Goal: Use online tool/utility: Utilize a website feature to perform a specific function

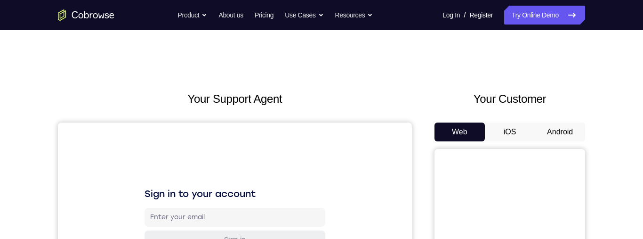
click at [557, 135] on button "Android" at bounding box center [559, 131] width 50 height 19
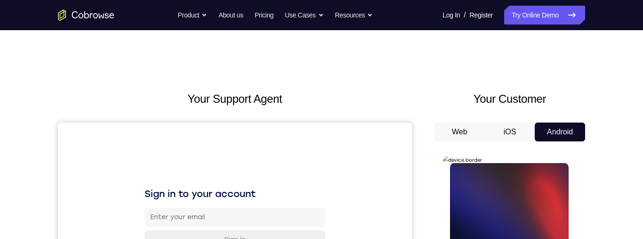
scroll to position [197, 0]
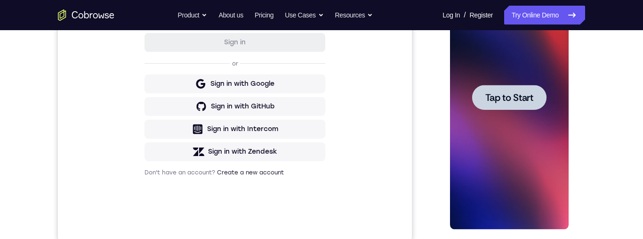
click at [513, 94] on span "Tap to Start" at bounding box center [509, 97] width 48 height 9
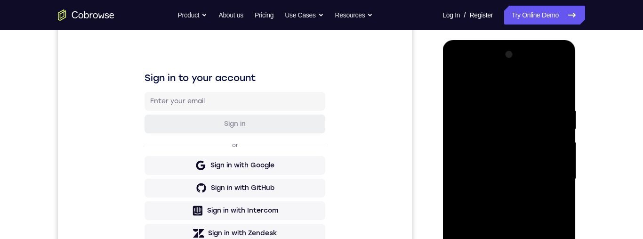
scroll to position [227, 0]
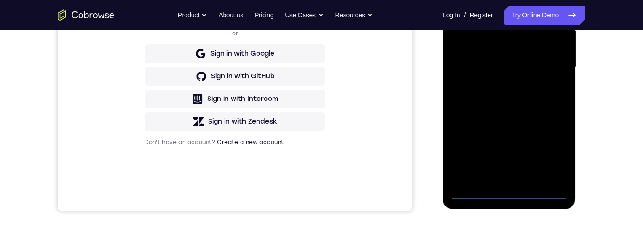
click at [506, 196] on div at bounding box center [508, 67] width 119 height 263
click at [559, 150] on div at bounding box center [508, 67] width 119 height 263
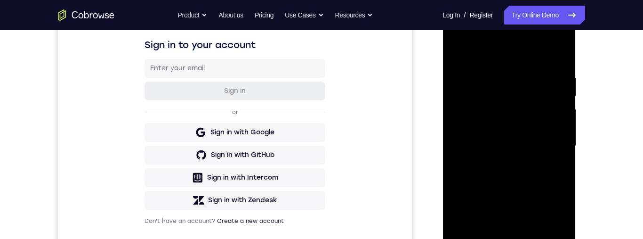
scroll to position [95, 0]
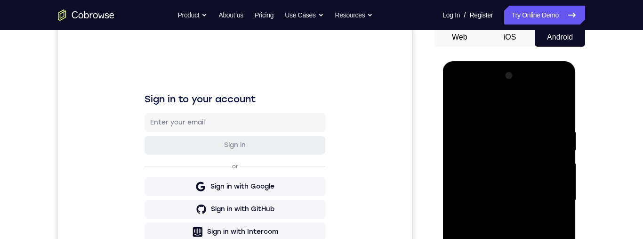
click at [527, 109] on div at bounding box center [508, 199] width 119 height 263
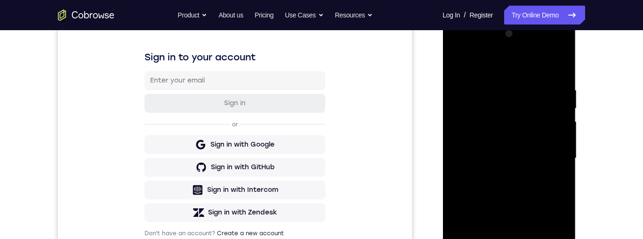
click at [549, 162] on div at bounding box center [508, 157] width 119 height 263
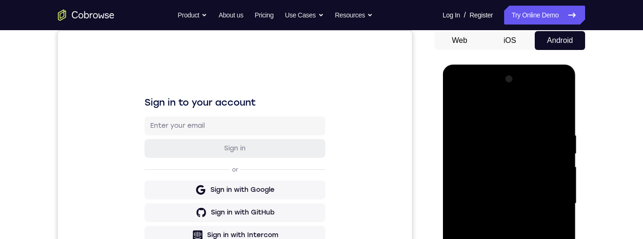
scroll to position [88, 0]
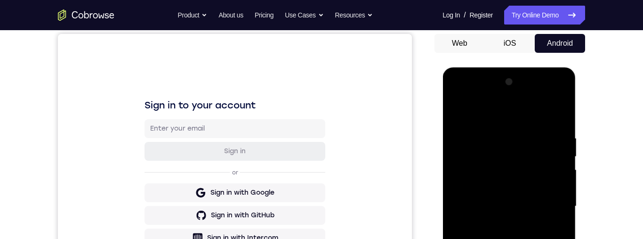
click at [497, 227] on div at bounding box center [508, 205] width 119 height 263
click at [529, 193] on div at bounding box center [508, 205] width 119 height 263
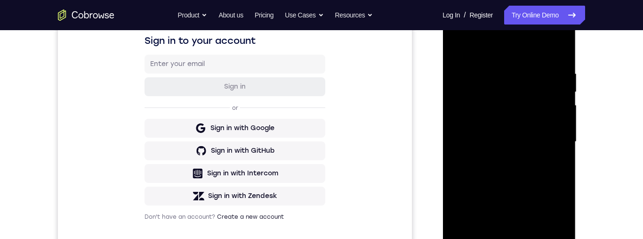
click at [526, 120] on div at bounding box center [508, 141] width 119 height 263
click at [525, 104] on div at bounding box center [508, 141] width 119 height 263
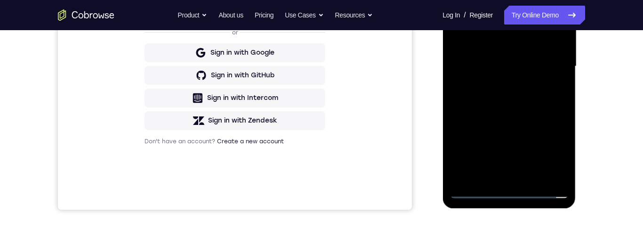
scroll to position [258, 0]
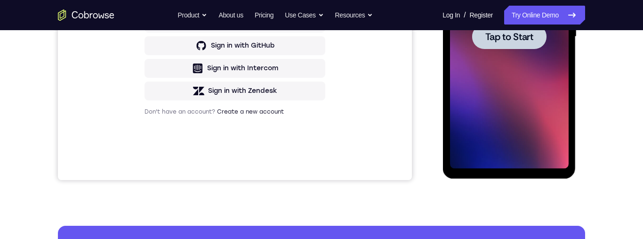
click at [515, 41] on span "Tap to Start" at bounding box center [509, 36] width 48 height 9
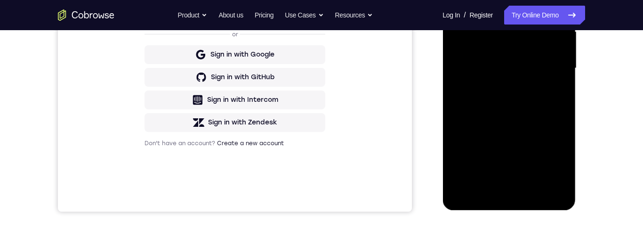
scroll to position [227, 0]
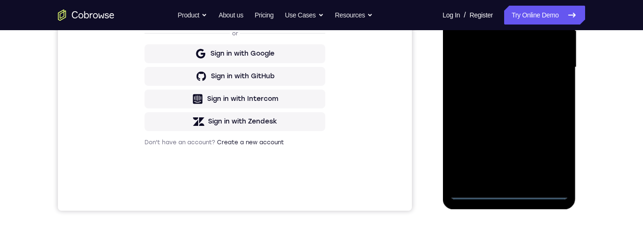
click at [514, 198] on div at bounding box center [508, 67] width 119 height 263
click at [554, 157] on div at bounding box center [508, 67] width 119 height 263
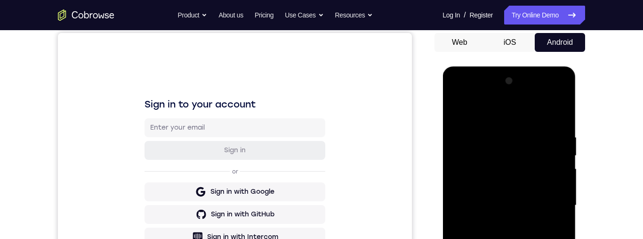
scroll to position [119, 0]
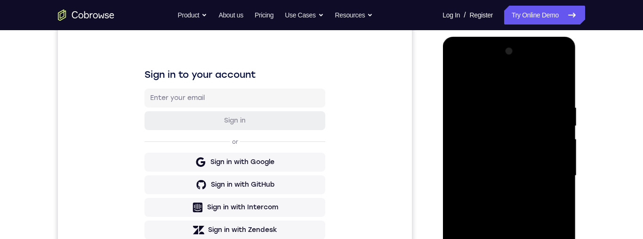
click at [530, 86] on div at bounding box center [508, 175] width 119 height 263
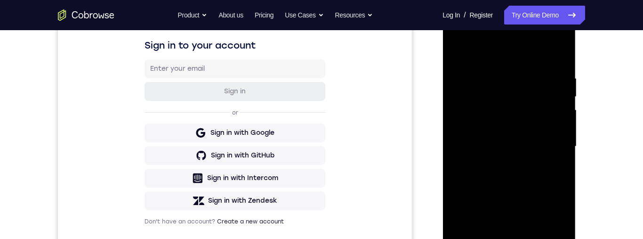
click at [551, 146] on div at bounding box center [508, 146] width 119 height 263
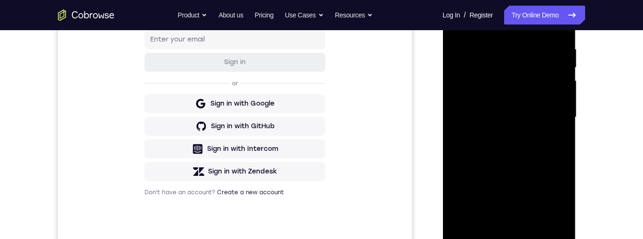
scroll to position [205, 0]
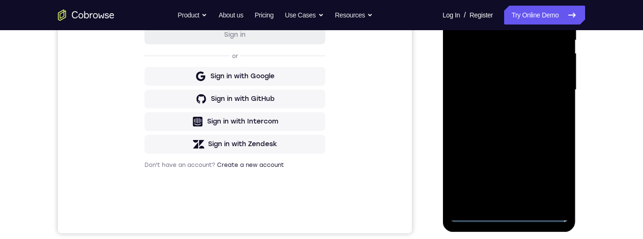
click at [499, 109] on div at bounding box center [508, 89] width 119 height 263
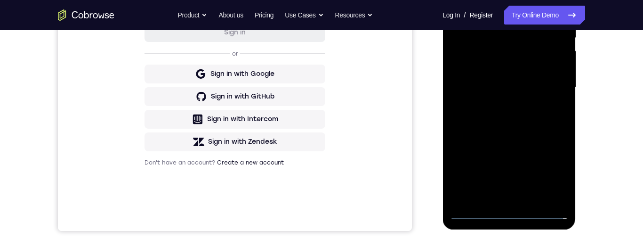
click at [532, 82] on div at bounding box center [508, 87] width 119 height 263
click at [521, 68] on div at bounding box center [508, 87] width 119 height 263
click at [531, 88] on div at bounding box center [508, 87] width 119 height 263
click at [545, 126] on div at bounding box center [508, 87] width 119 height 263
click at [504, 117] on div at bounding box center [508, 87] width 119 height 263
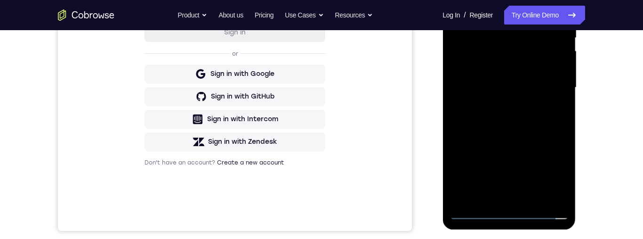
scroll to position [141, 0]
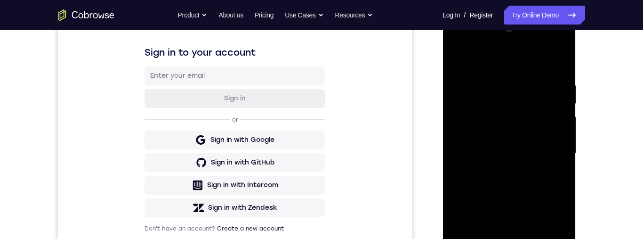
click at [557, 63] on div at bounding box center [508, 153] width 119 height 263
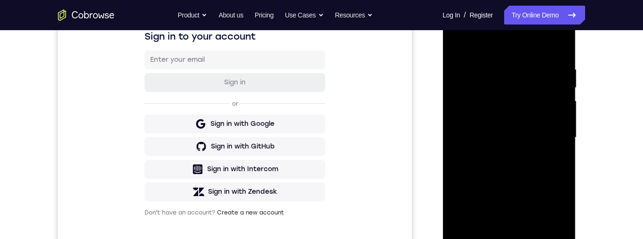
scroll to position [129, 0]
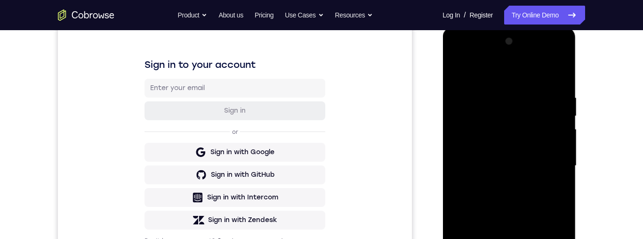
click at [459, 55] on div at bounding box center [508, 165] width 119 height 263
click at [470, 139] on div at bounding box center [508, 165] width 119 height 263
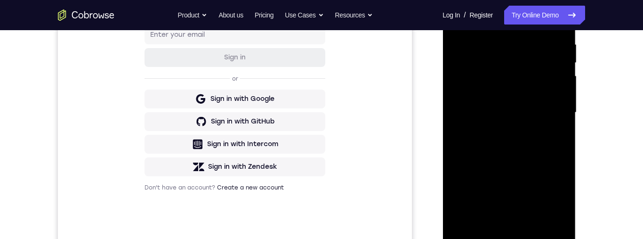
click at [542, 151] on div at bounding box center [508, 112] width 119 height 263
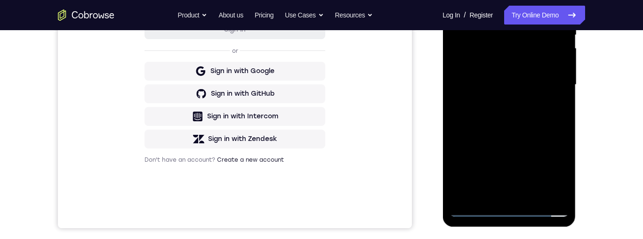
scroll to position [237, 0]
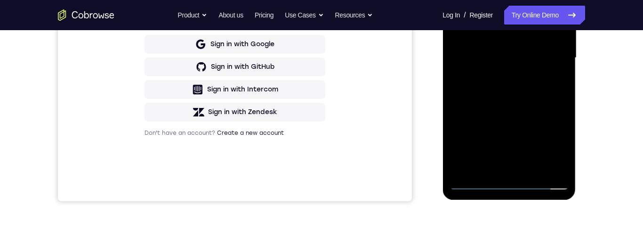
click at [533, 167] on div at bounding box center [508, 57] width 119 height 263
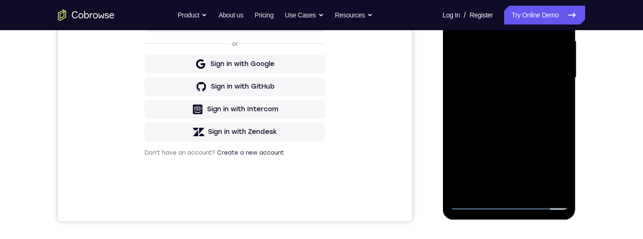
scroll to position [215, 0]
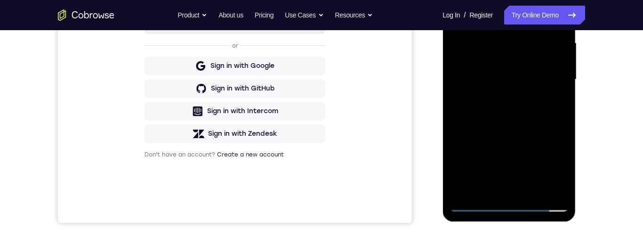
click at [512, 132] on div at bounding box center [508, 79] width 119 height 263
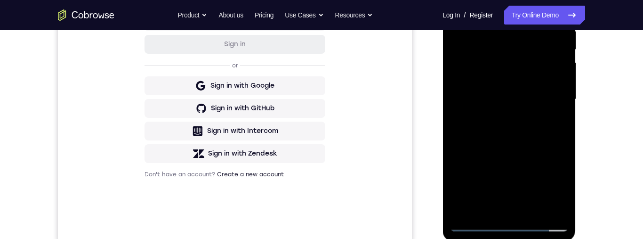
click at [526, 109] on div at bounding box center [508, 99] width 119 height 263
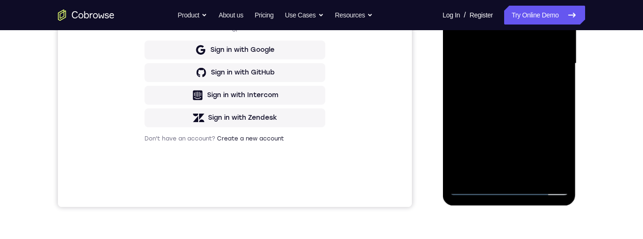
scroll to position [237, 0]
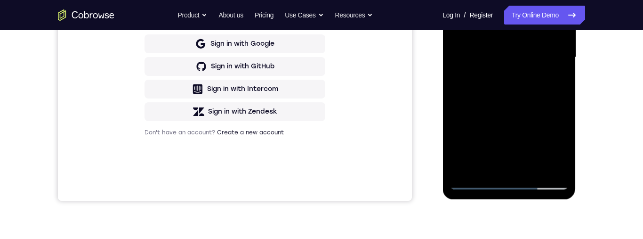
click at [544, 144] on div at bounding box center [508, 57] width 119 height 263
click at [550, 143] on div at bounding box center [508, 57] width 119 height 263
click at [460, 0] on div at bounding box center [508, 57] width 119 height 263
click at [508, 68] on div at bounding box center [508, 57] width 119 height 263
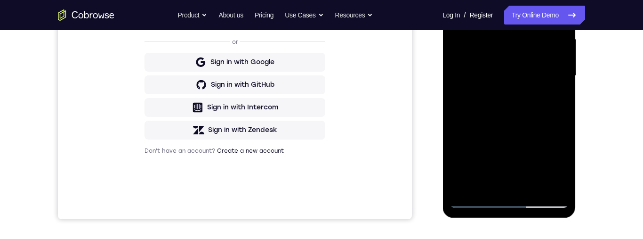
scroll to position [155, 0]
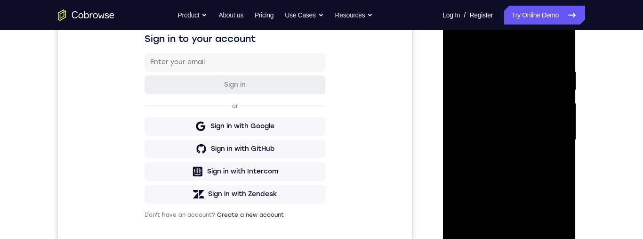
click at [455, 42] on div at bounding box center [508, 139] width 119 height 263
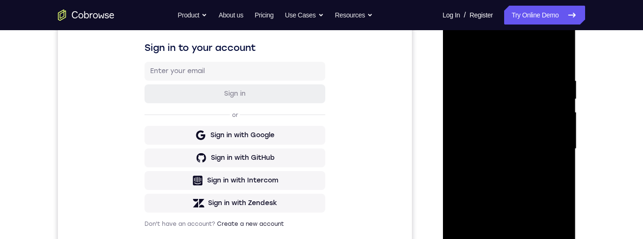
scroll to position [144, 0]
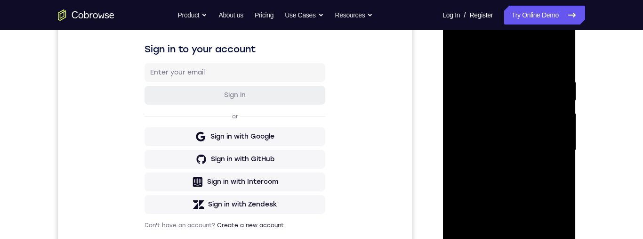
click at [456, 50] on div at bounding box center [508, 149] width 119 height 263
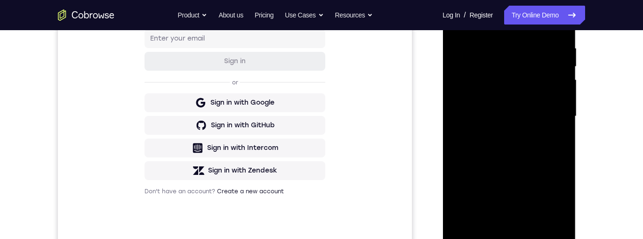
scroll to position [137, 0]
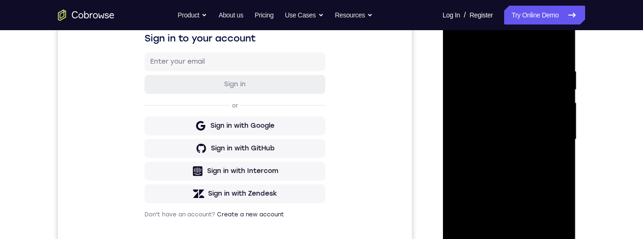
click at [491, 74] on div at bounding box center [508, 139] width 119 height 263
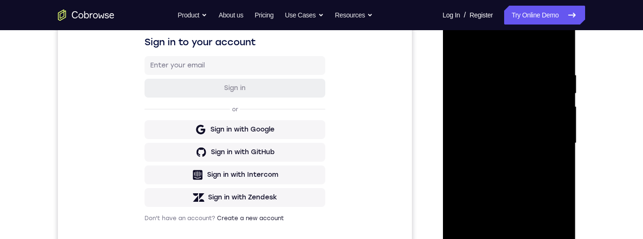
scroll to position [151, 0]
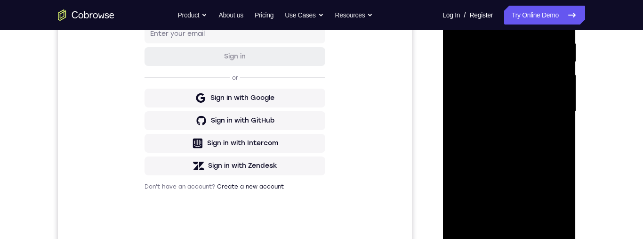
click at [561, 88] on div at bounding box center [508, 111] width 119 height 263
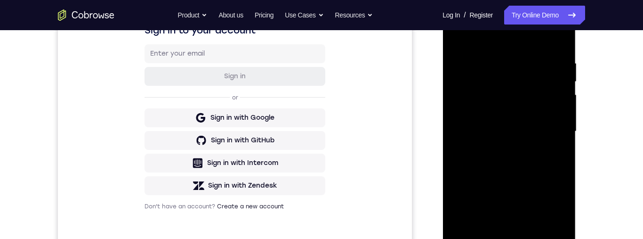
scroll to position [162, 0]
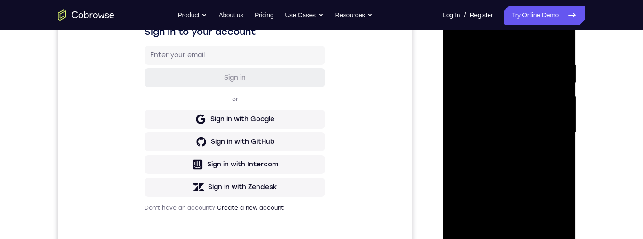
click at [560, 46] on div at bounding box center [508, 132] width 119 height 263
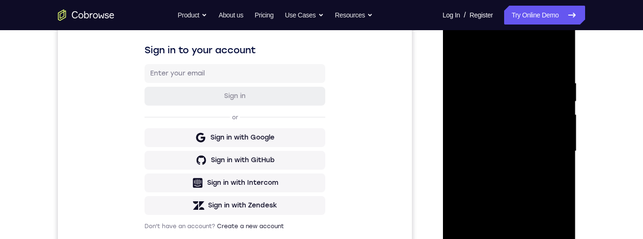
click at [554, 78] on div at bounding box center [508, 150] width 119 height 263
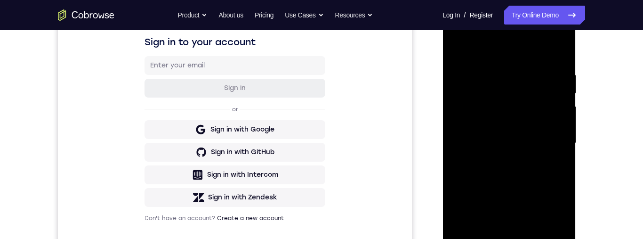
click at [601, 112] on div "Your Support Agent Your Customer Web iOS Android Next Steps We’d be happy to gi…" at bounding box center [321, 189] width 602 height 621
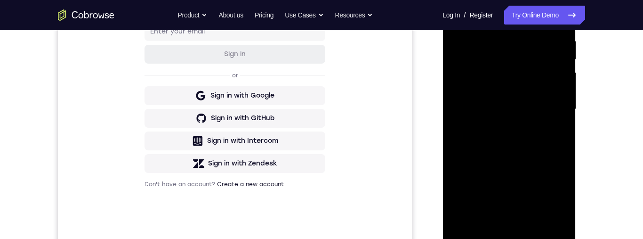
scroll to position [195, 0]
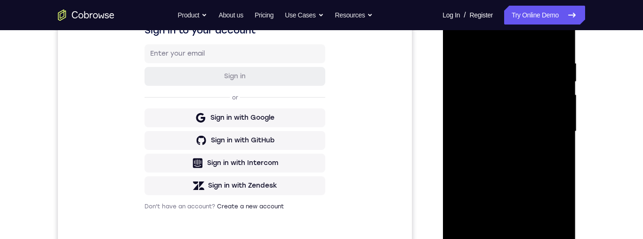
click at [557, 44] on div at bounding box center [508, 131] width 119 height 263
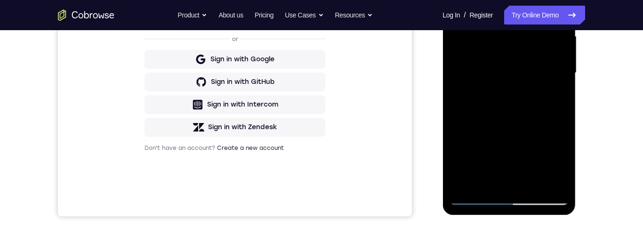
click at [608, 93] on div "Your Support Agent Your Customer Web iOS Android Next Steps We’d be happy to gi…" at bounding box center [321, 119] width 602 height 621
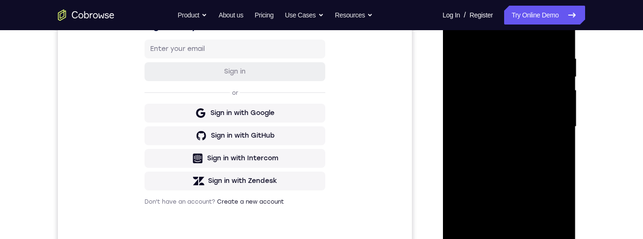
scroll to position [136, 0]
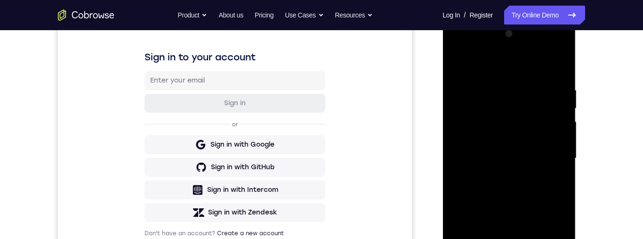
click at [558, 70] on div at bounding box center [508, 157] width 119 height 263
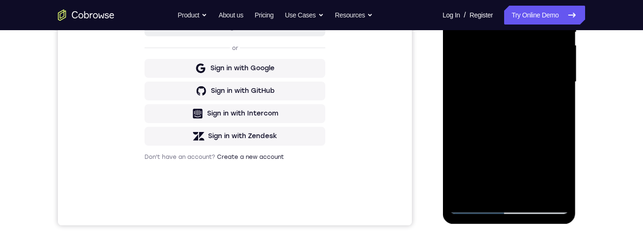
scroll to position [213, 0]
click at [566, 152] on div at bounding box center [508, 81] width 119 height 263
click at [565, 148] on div at bounding box center [508, 81] width 119 height 263
click at [560, 151] on div at bounding box center [508, 81] width 119 height 263
click at [565, 148] on div at bounding box center [508, 81] width 119 height 263
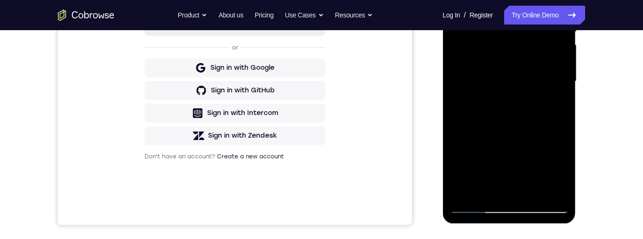
click at [566, 94] on div at bounding box center [508, 81] width 119 height 263
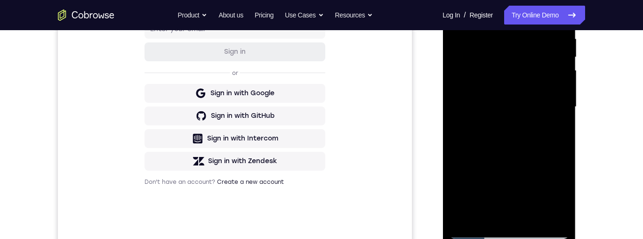
click at [563, 122] on div at bounding box center [508, 106] width 119 height 263
click at [561, 119] on div at bounding box center [508, 106] width 119 height 263
click at [563, 119] on div at bounding box center [508, 106] width 119 height 263
click at [564, 121] on div at bounding box center [508, 106] width 119 height 263
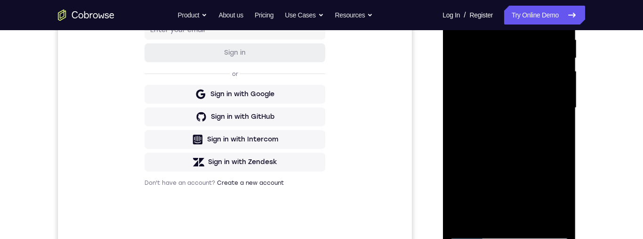
click at [564, 123] on div at bounding box center [508, 107] width 119 height 263
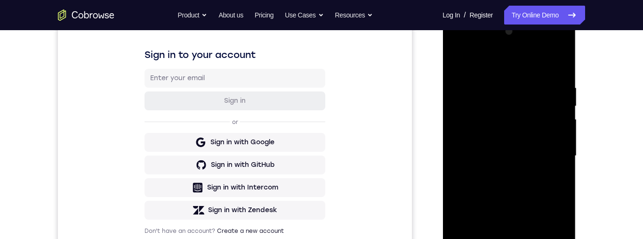
scroll to position [125, 0]
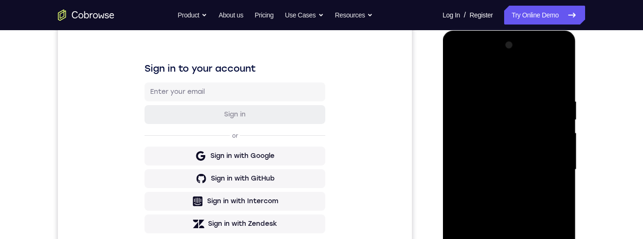
click at [497, 102] on div at bounding box center [508, 169] width 119 height 263
click at [494, 101] on div at bounding box center [508, 169] width 119 height 263
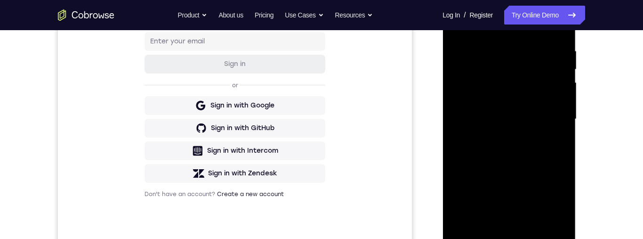
scroll to position [186, 0]
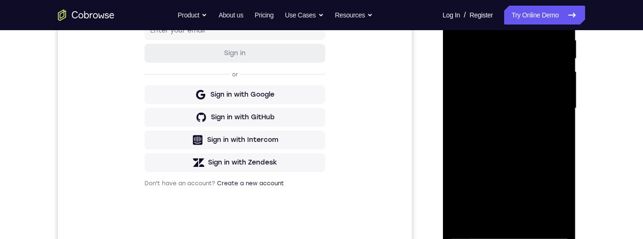
click at [497, 79] on div at bounding box center [508, 107] width 119 height 263
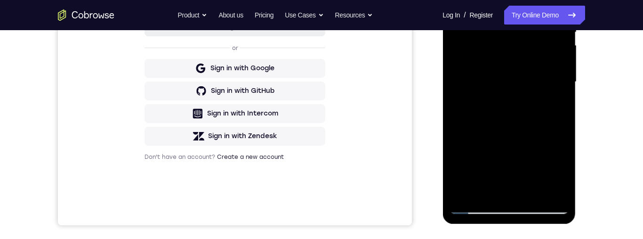
click at [565, 186] on div at bounding box center [508, 81] width 119 height 263
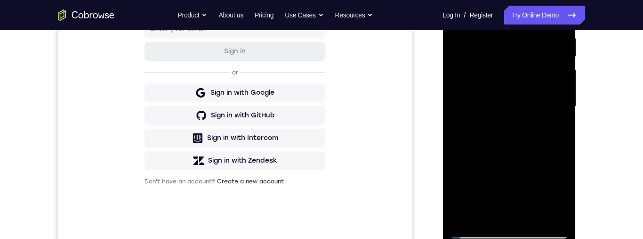
scroll to position [239, 0]
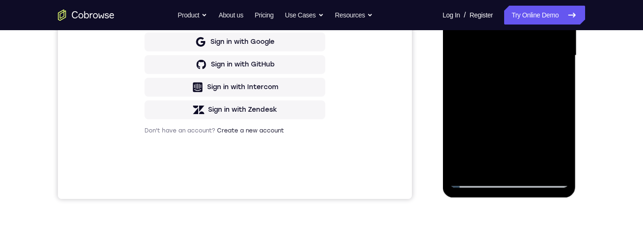
click at [565, 151] on div at bounding box center [508, 55] width 119 height 263
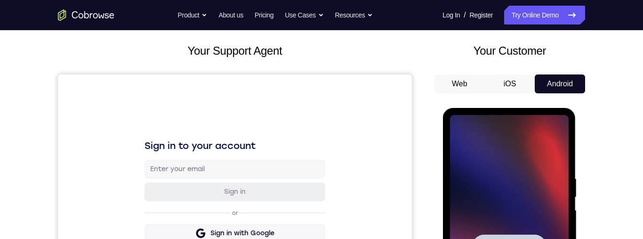
scroll to position [0, 0]
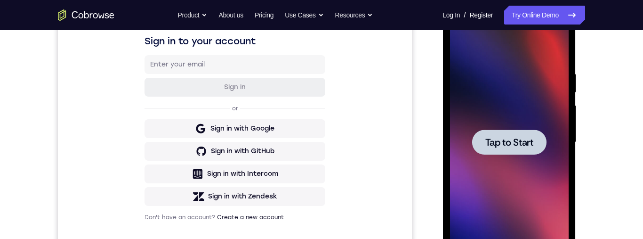
click at [515, 135] on div at bounding box center [508, 141] width 74 height 25
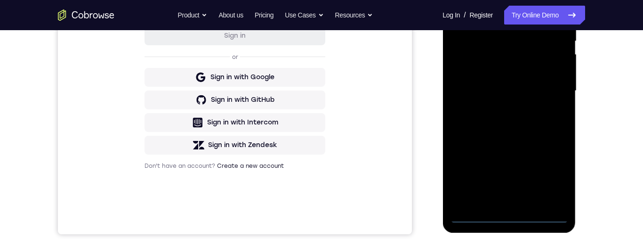
scroll to position [238, 0]
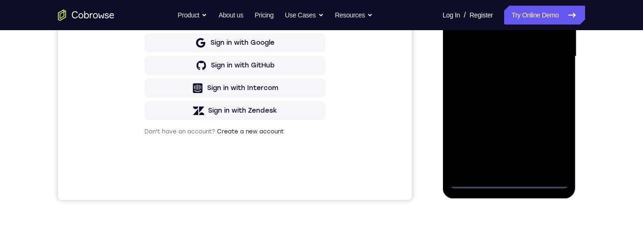
click at [509, 183] on div at bounding box center [508, 56] width 119 height 263
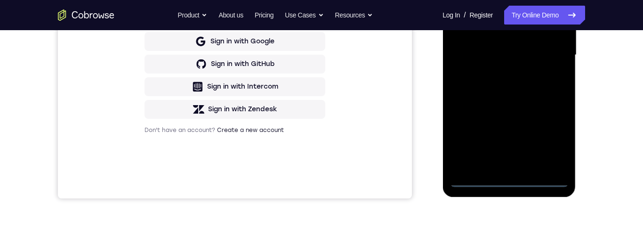
click at [554, 143] on div at bounding box center [508, 54] width 119 height 263
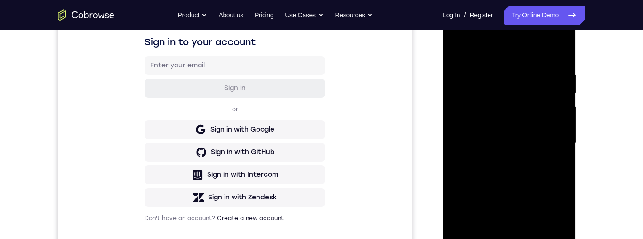
scroll to position [115, 0]
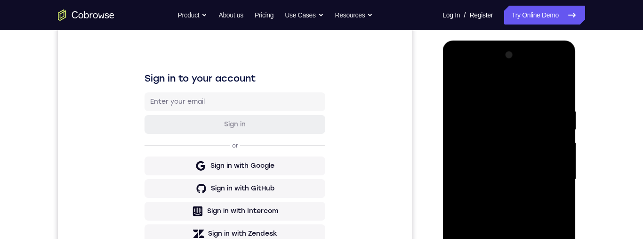
click at [513, 85] on div at bounding box center [508, 179] width 119 height 263
click at [552, 176] on div at bounding box center [508, 179] width 119 height 263
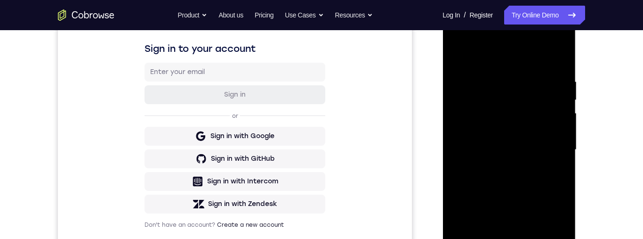
scroll to position [183, 0]
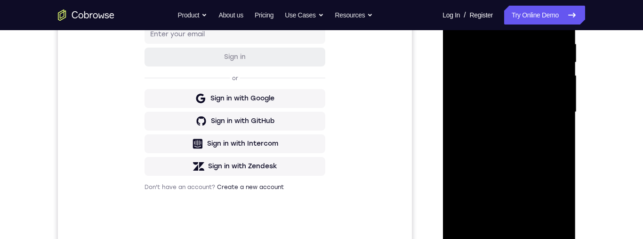
click at [499, 130] on div at bounding box center [508, 111] width 119 height 263
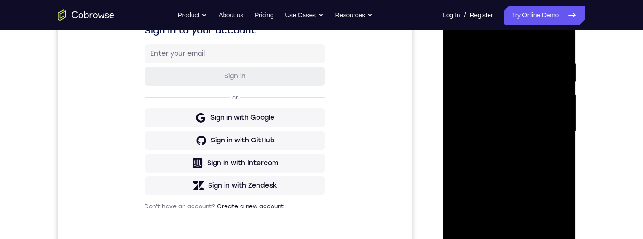
click at [545, 120] on div at bounding box center [508, 131] width 119 height 263
click at [547, 103] on div at bounding box center [508, 131] width 119 height 263
click at [519, 111] on div at bounding box center [508, 131] width 119 height 263
click at [527, 131] on div at bounding box center [508, 131] width 119 height 263
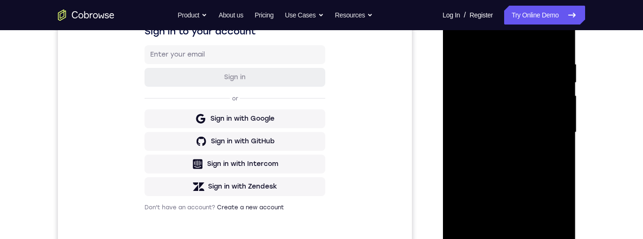
click at [542, 166] on div at bounding box center [508, 131] width 119 height 263
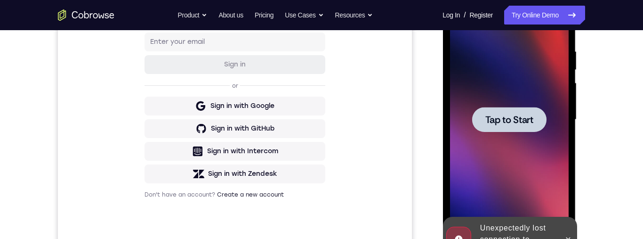
scroll to position [206, 0]
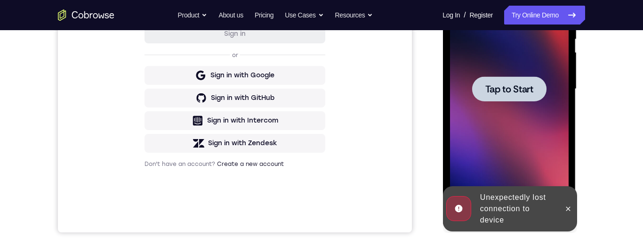
click at [524, 85] on span "Tap to Start" at bounding box center [509, 88] width 48 height 9
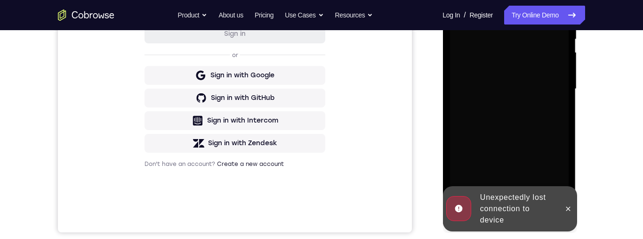
scroll to position [209, 0]
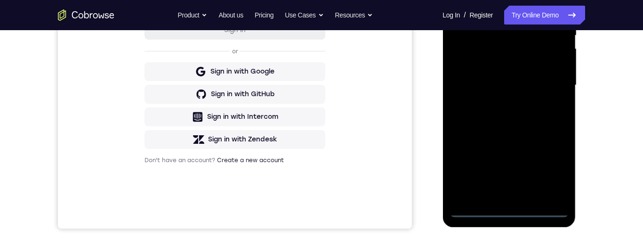
click at [516, 213] on div at bounding box center [508, 84] width 119 height 263
click at [551, 168] on div at bounding box center [508, 84] width 119 height 263
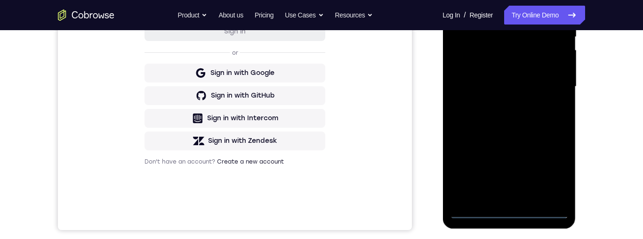
scroll to position [146, 0]
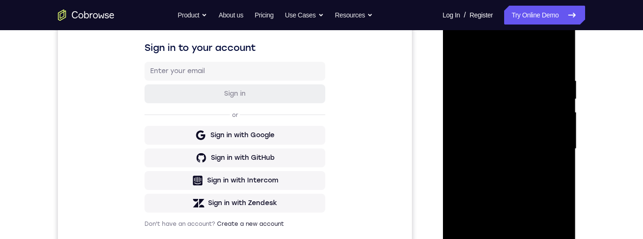
click at [519, 60] on div at bounding box center [508, 148] width 119 height 263
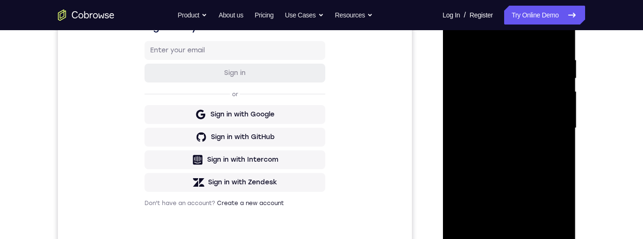
click at [549, 125] on div at bounding box center [508, 127] width 119 height 263
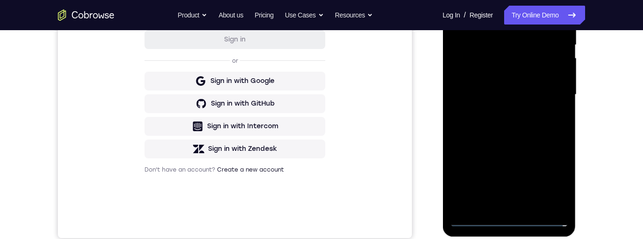
click at [496, 117] on div at bounding box center [508, 94] width 119 height 263
click at [553, 88] on div at bounding box center [508, 94] width 119 height 263
click at [531, 75] on div at bounding box center [508, 94] width 119 height 263
click at [528, 96] on div at bounding box center [508, 94] width 119 height 263
click at [534, 130] on div at bounding box center [508, 94] width 119 height 263
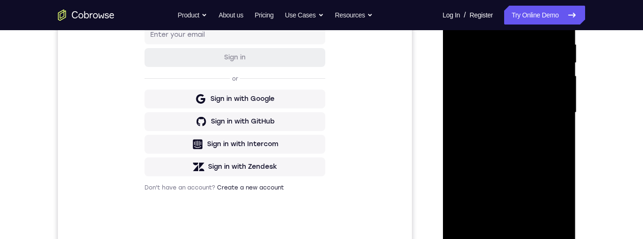
scroll to position [124, 0]
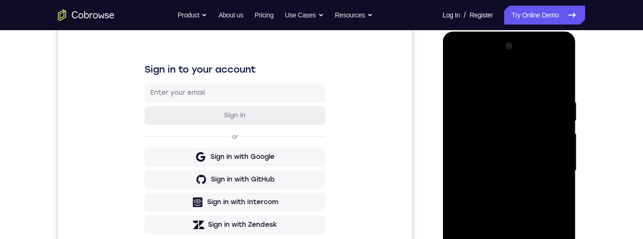
click at [553, 76] on div at bounding box center [508, 170] width 119 height 263
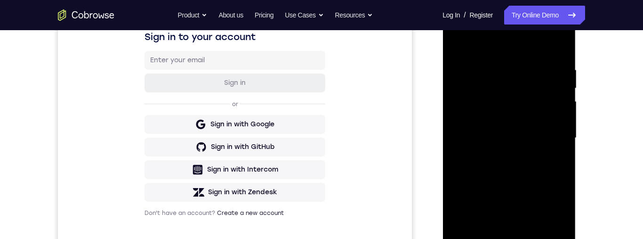
click at [510, 166] on div at bounding box center [508, 137] width 119 height 263
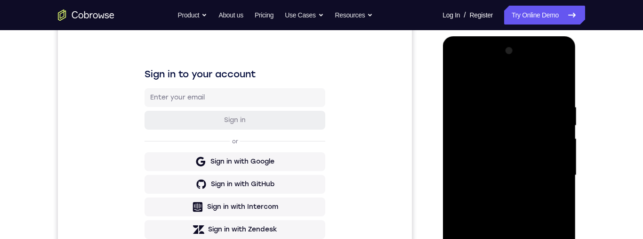
scroll to position [166, 0]
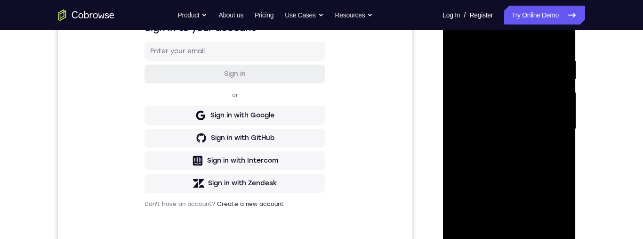
click at [528, 164] on div at bounding box center [508, 128] width 119 height 263
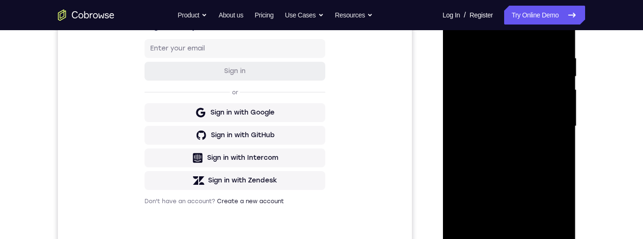
scroll to position [186, 0]
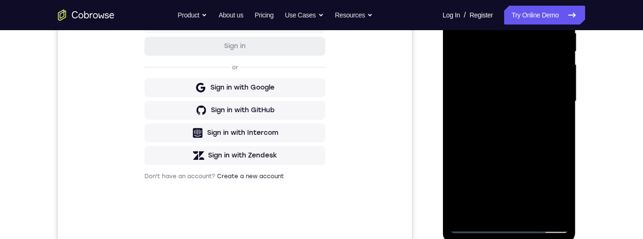
click at [542, 140] on div at bounding box center [508, 100] width 119 height 263
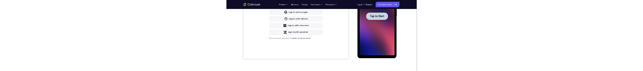
scroll to position [0, 0]
